Goal: Information Seeking & Learning: Learn about a topic

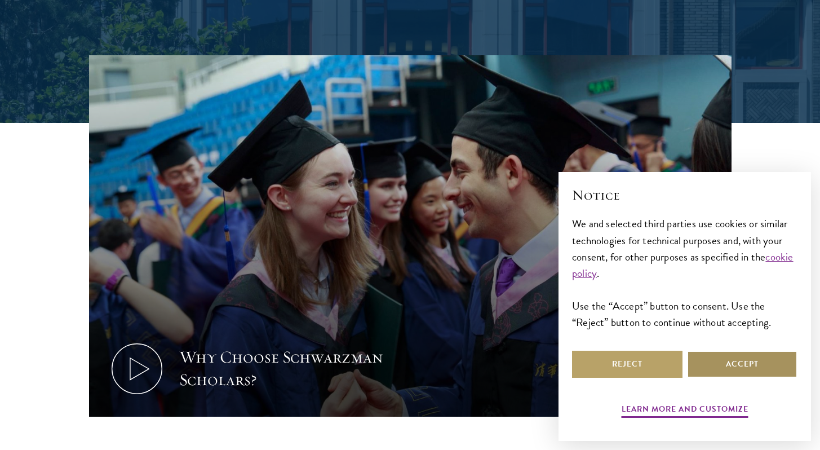
click at [731, 360] on button "Accept" at bounding box center [742, 364] width 110 height 27
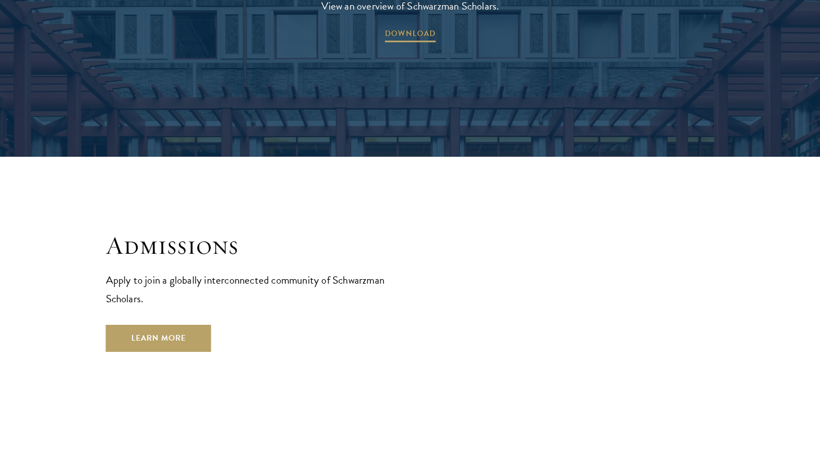
scroll to position [1851, 0]
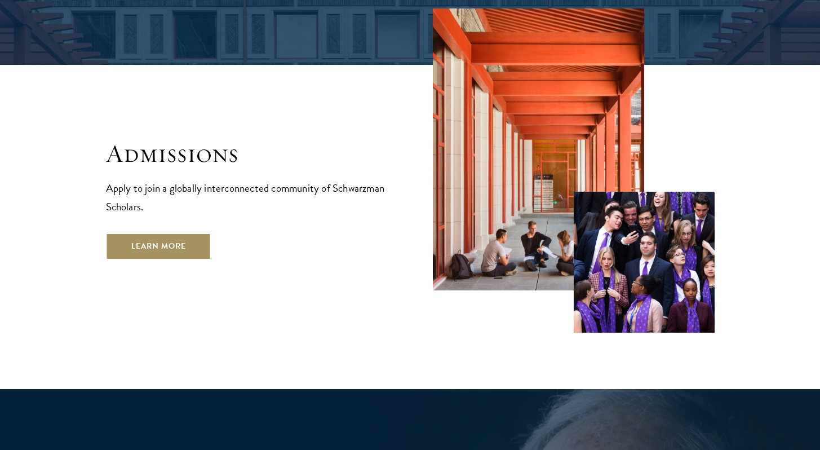
click at [171, 233] on link "Learn More" at bounding box center [158, 246] width 105 height 27
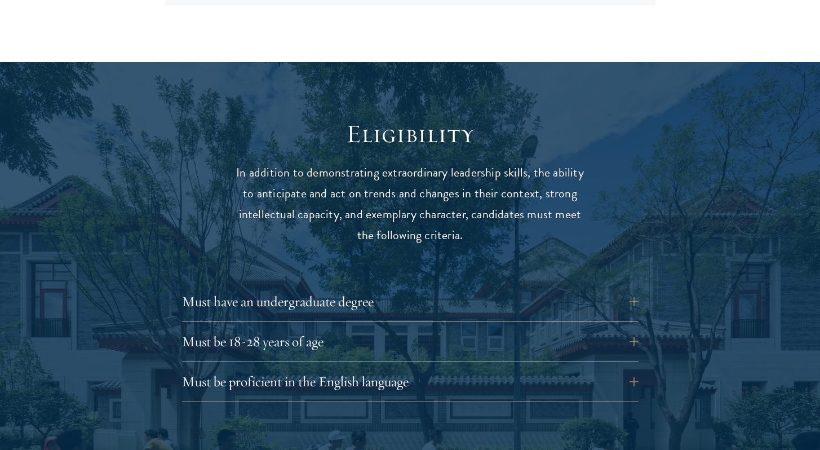
scroll to position [1451, 0]
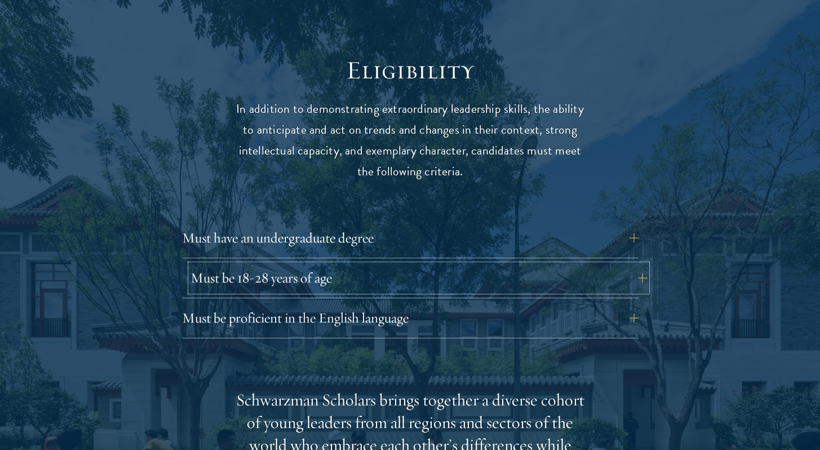
click at [346, 264] on button "Must be 18-28 years of age" at bounding box center [419, 277] width 457 height 27
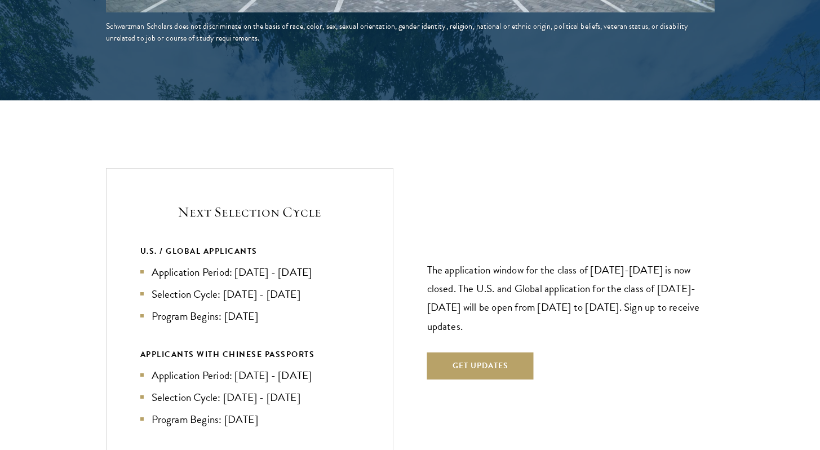
scroll to position [2383, 0]
